Goal: Information Seeking & Learning: Learn about a topic

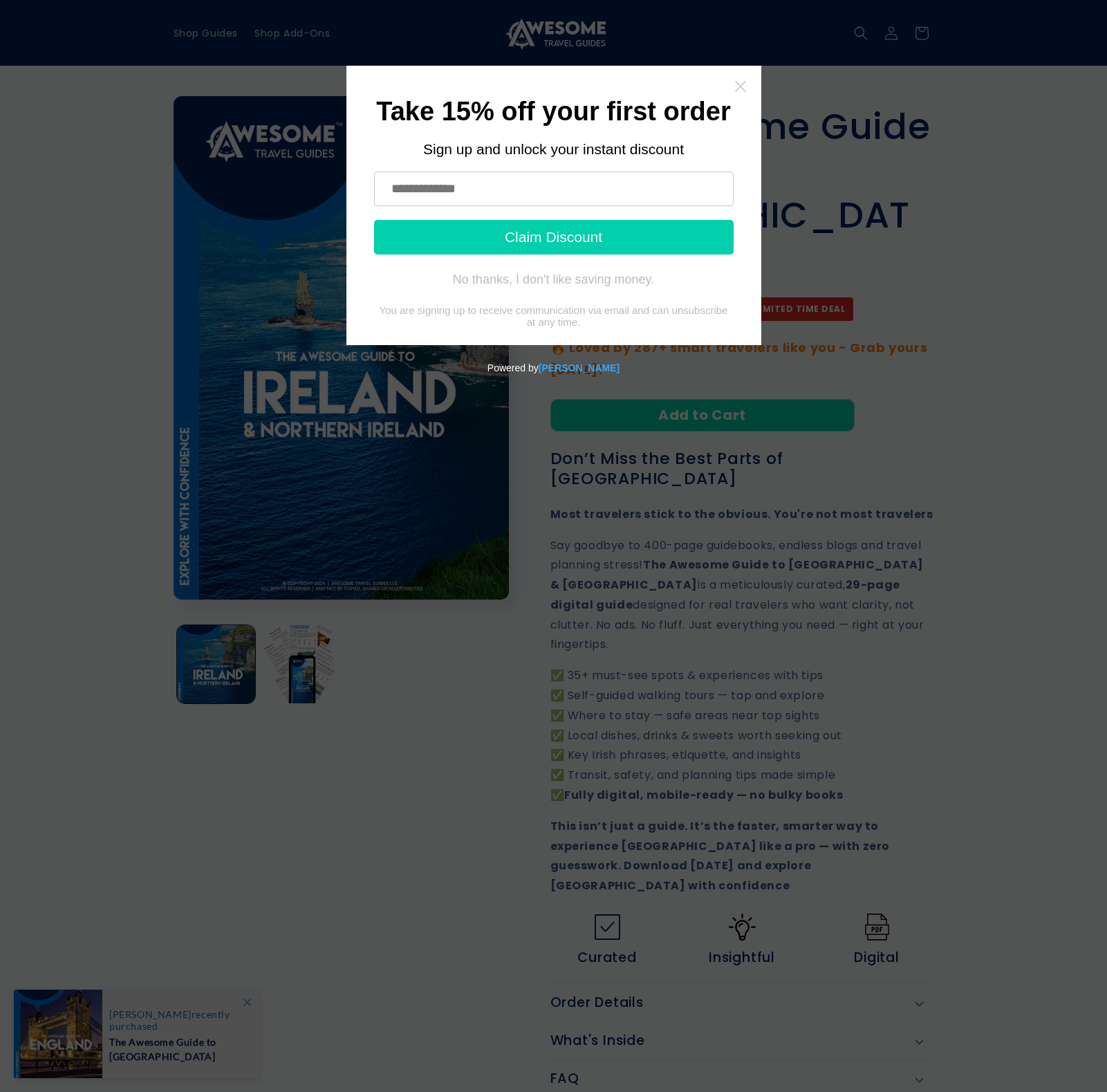
click at [739, 83] on icon "Close widget" at bounding box center [740, 86] width 14 height 14
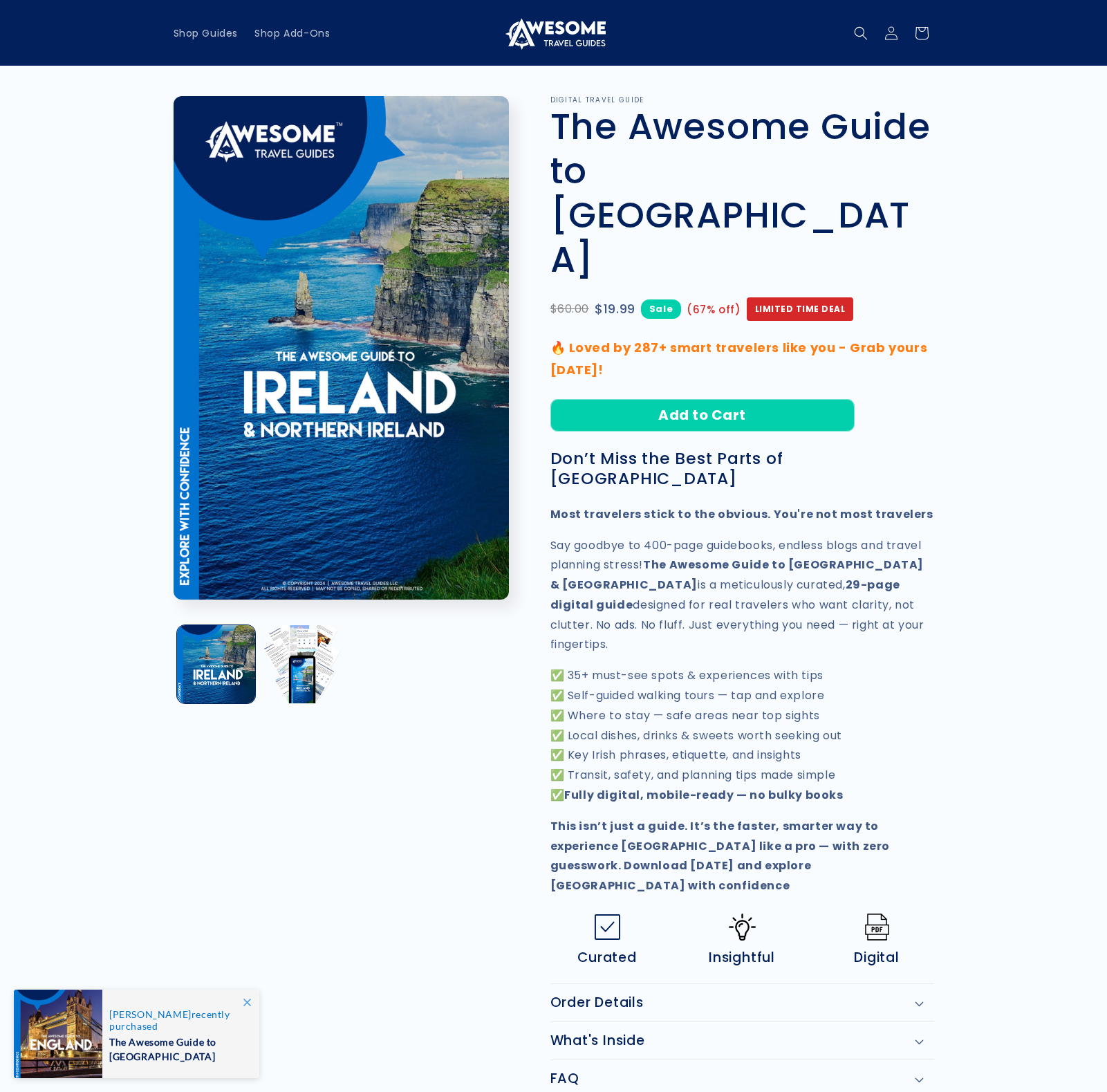
click at [557, 29] on img at bounding box center [554, 33] width 103 height 33
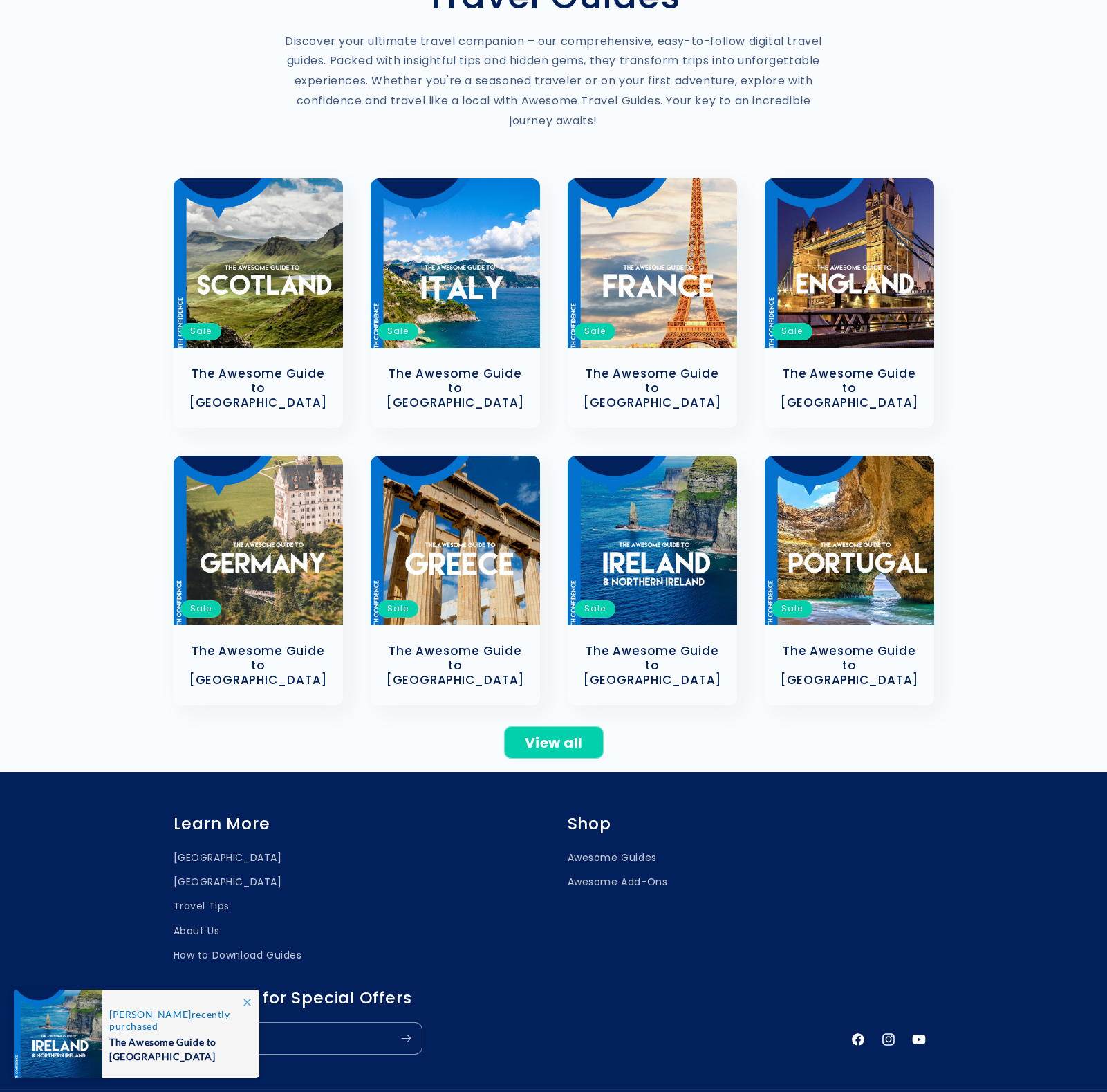
scroll to position [356, 0]
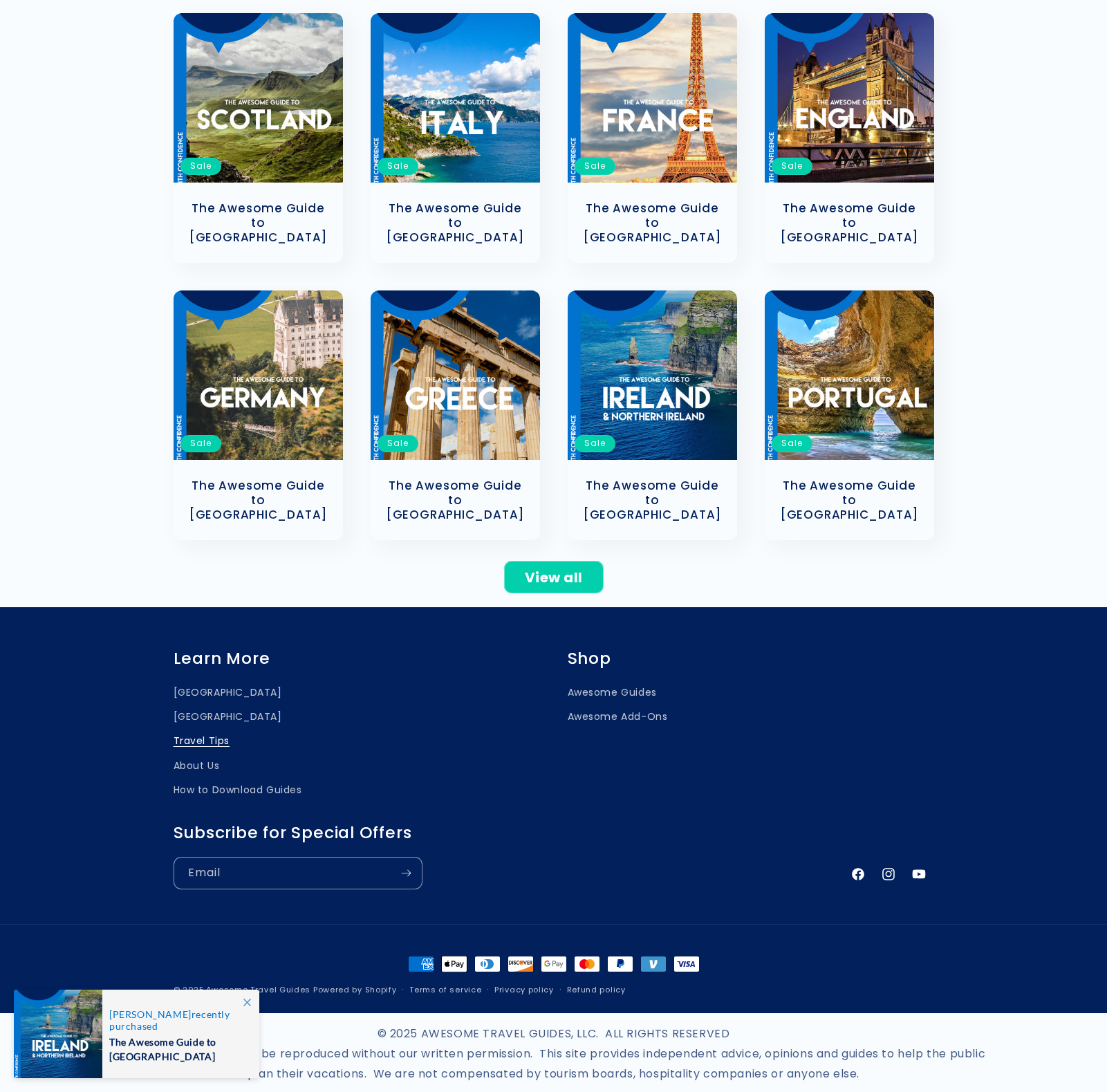
click at [208, 729] on link "Travel Tips" at bounding box center [202, 741] width 57 height 24
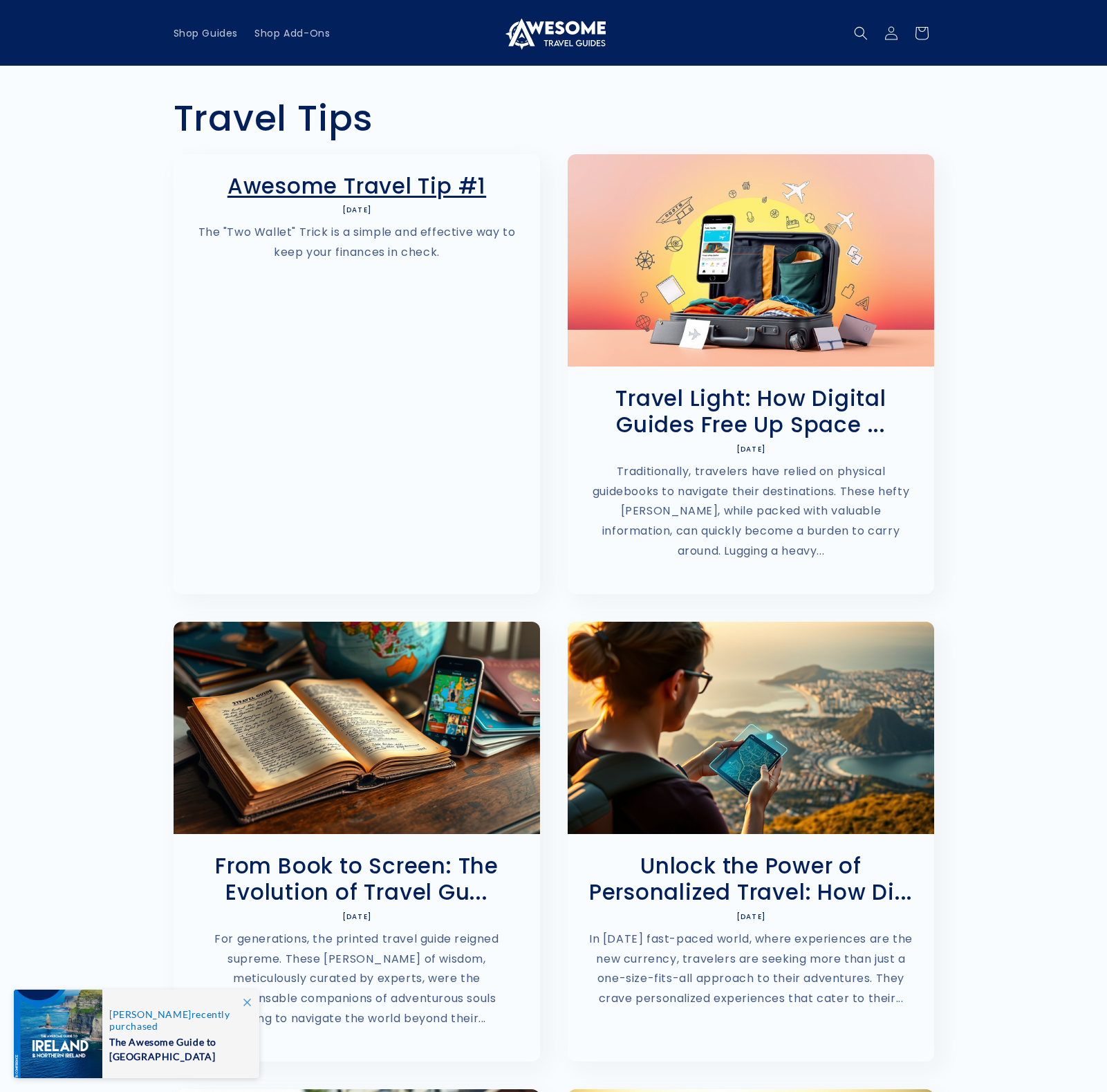
click at [380, 199] on link "Awesome Travel Tip #1" at bounding box center [356, 186] width 325 height 27
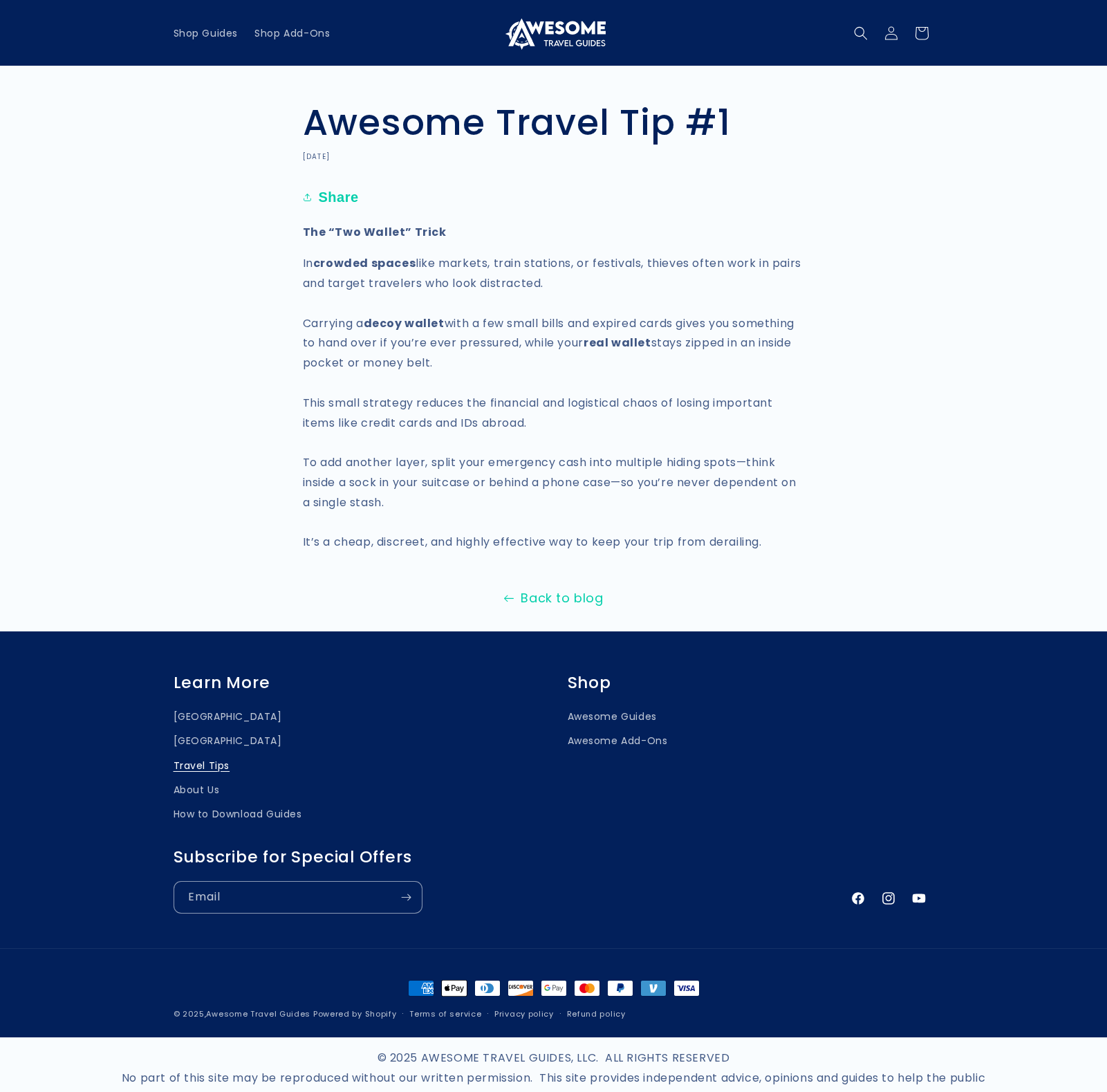
click at [568, 601] on link "Back to blog" at bounding box center [554, 597] width 1107 height 22
